Goal: Check status: Check status

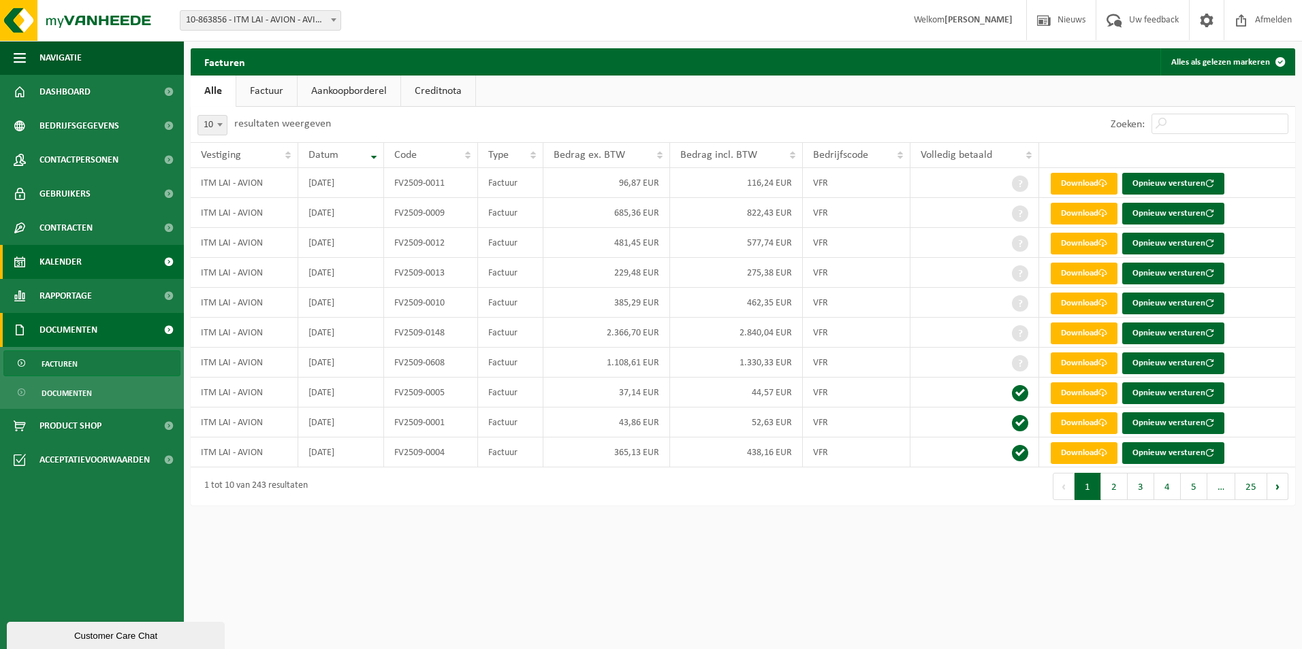
click at [98, 254] on link "Kalender" at bounding box center [92, 262] width 184 height 34
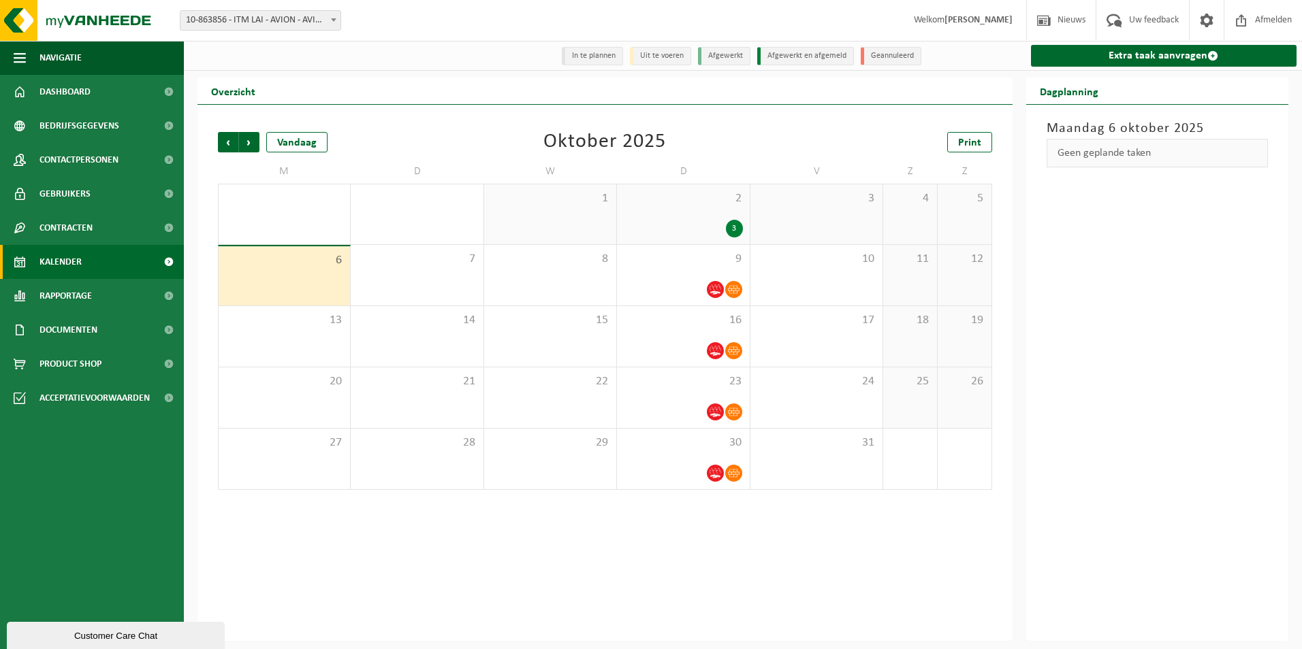
click at [679, 211] on div "2 3" at bounding box center [683, 214] width 132 height 60
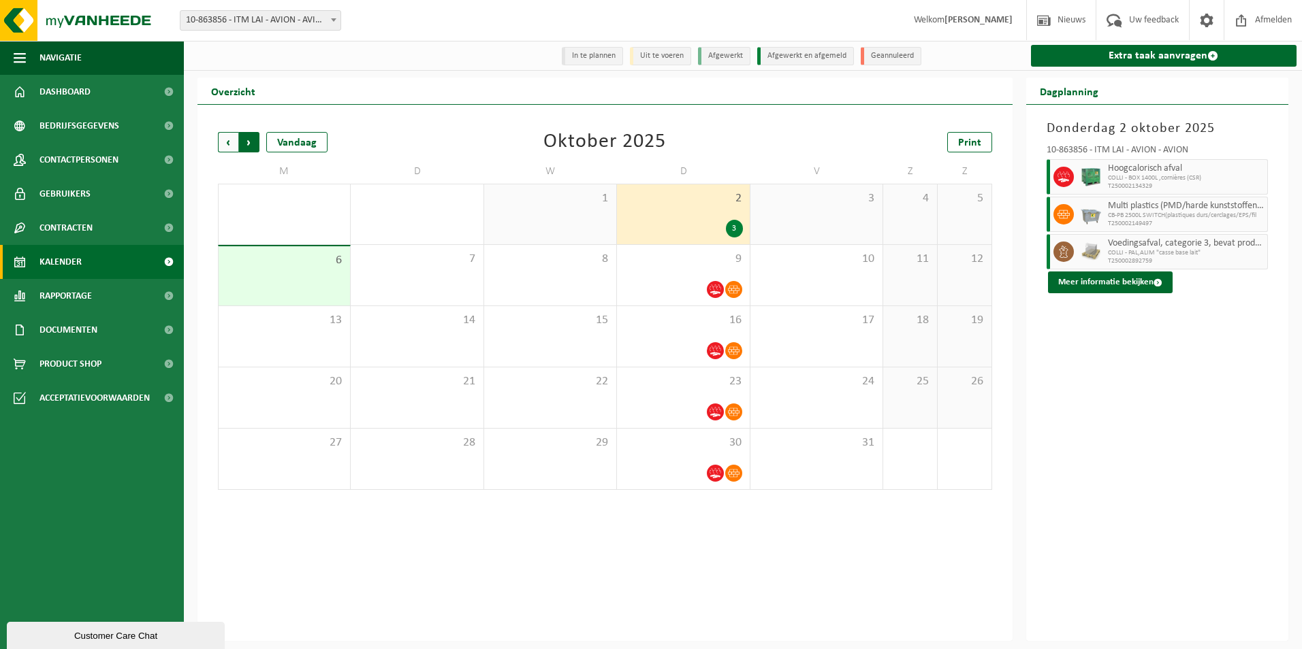
click at [230, 146] on span "Vorige" at bounding box center [228, 142] width 20 height 20
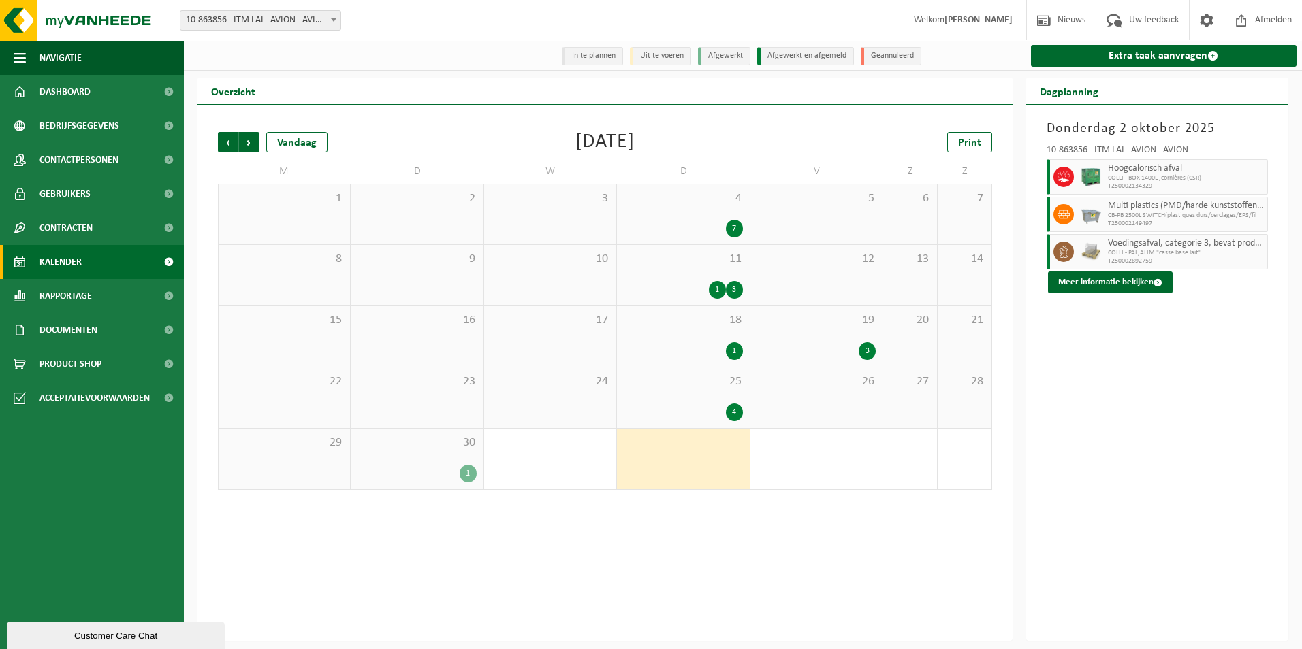
click at [419, 469] on div "1" at bounding box center [416, 474] width 118 height 18
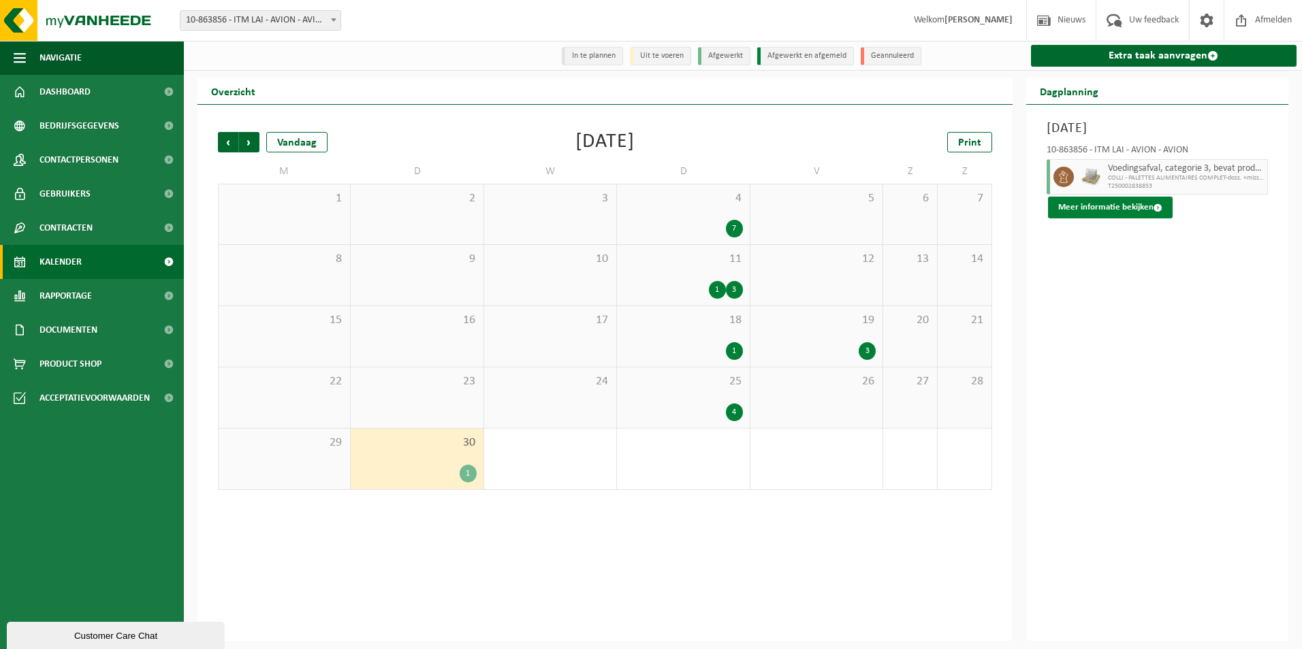
click at [1108, 212] on button "Meer informatie bekijken" at bounding box center [1110, 208] width 125 height 22
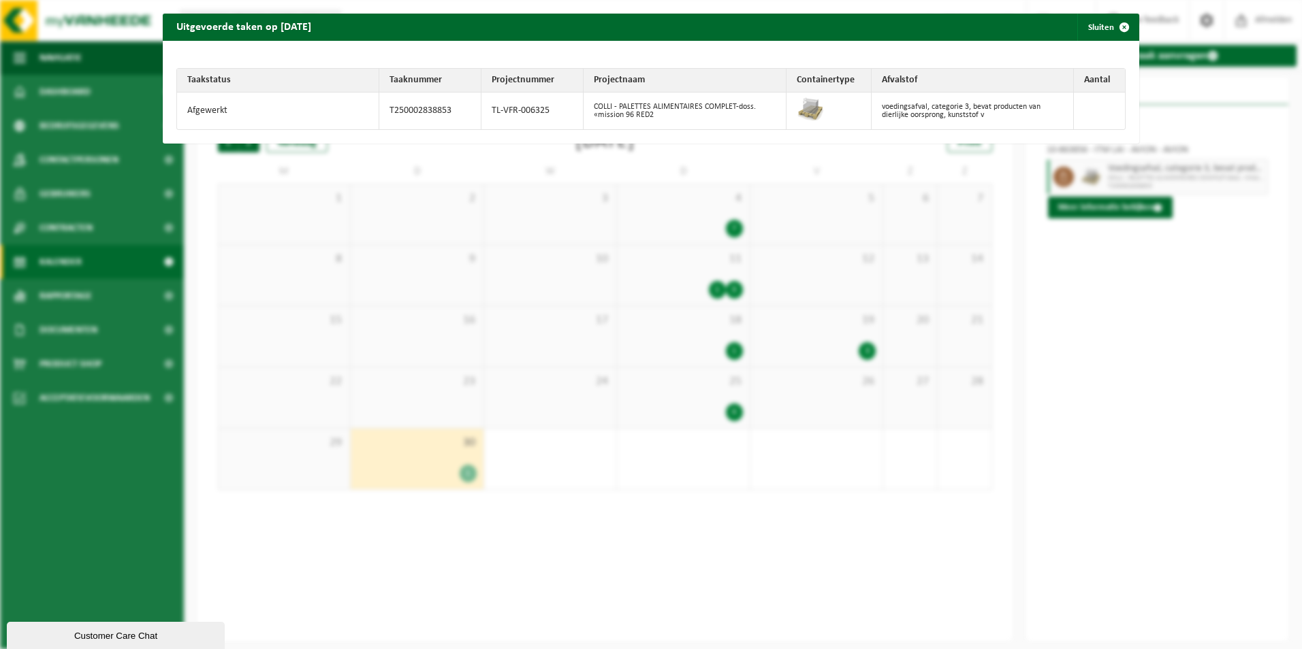
click at [1116, 361] on div "Uitgevoerde taken op [DATE] Sluiten Taakstatus Taaknummer Projectnummer Project…" at bounding box center [651, 324] width 1302 height 649
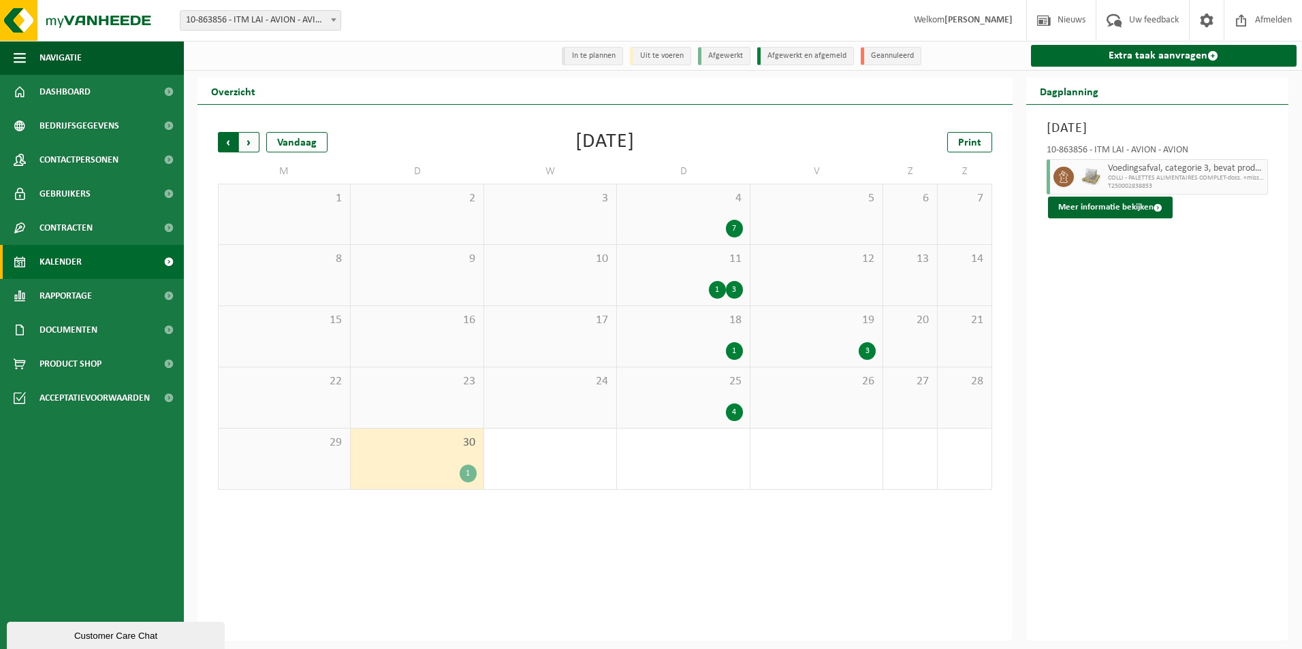
click at [253, 144] on span "Volgende" at bounding box center [249, 142] width 20 height 20
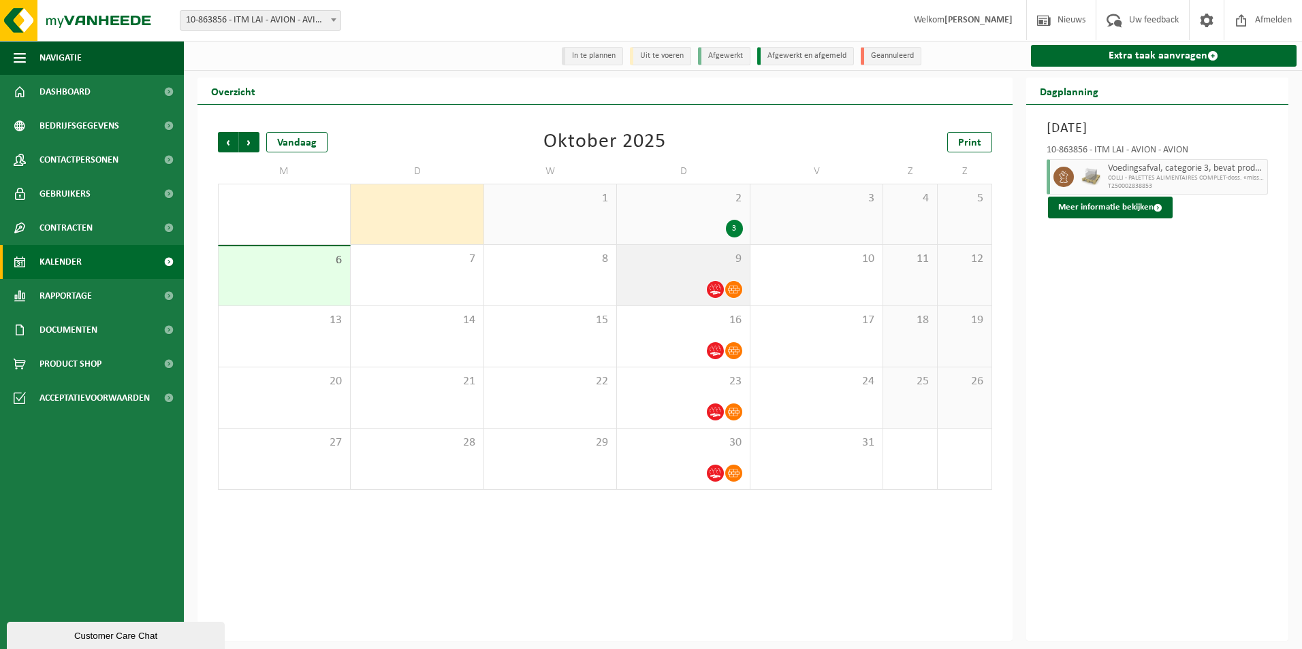
click at [683, 270] on div "9" at bounding box center [683, 275] width 132 height 61
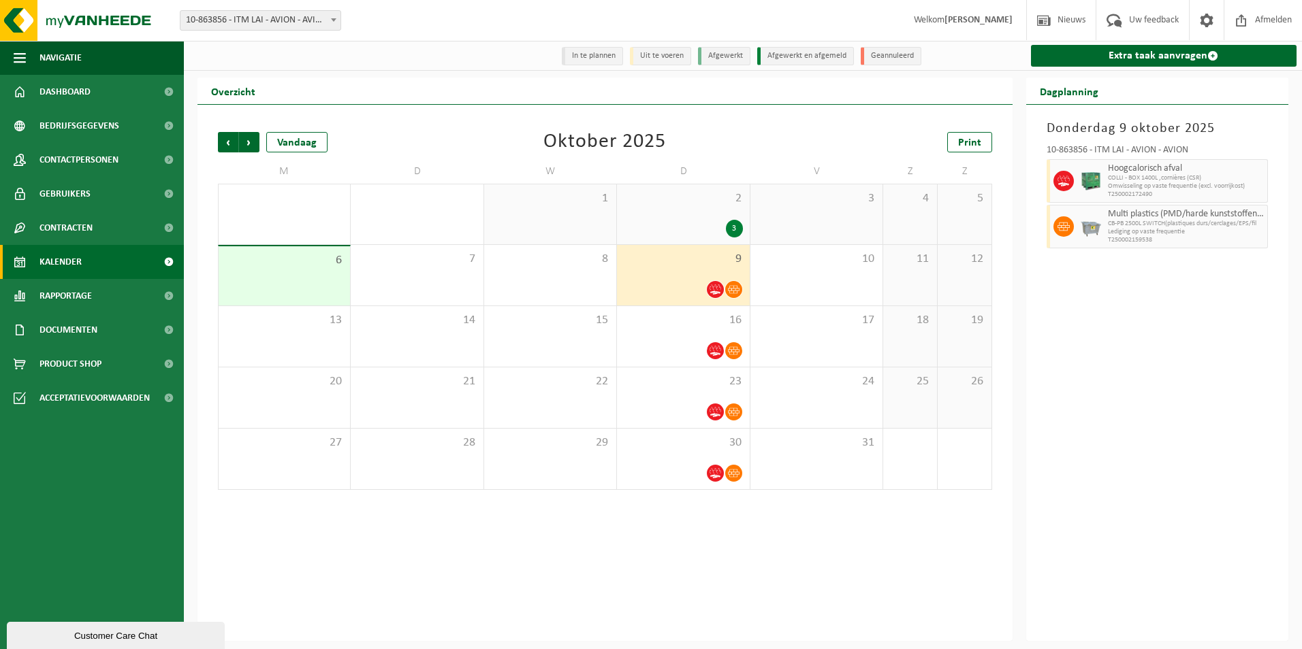
click at [1138, 379] on div "[DATE] 10-863856 - ITM LAI - AVION - AVION Hoogcalorisch afval COLLI - BOX 1400…" at bounding box center [1157, 373] width 263 height 536
